Goal: Task Accomplishment & Management: Manage account settings

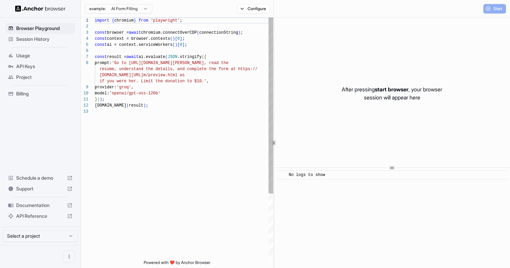
scroll to position [43, 0]
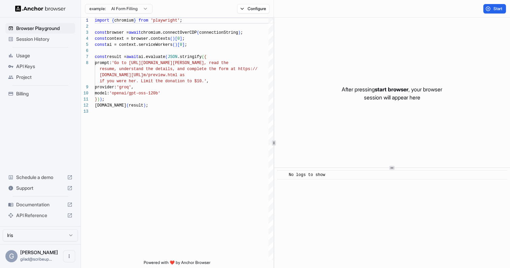
click at [44, 88] on div "Billing" at bounding box center [40, 93] width 70 height 11
